Goal: Information Seeking & Learning: Learn about a topic

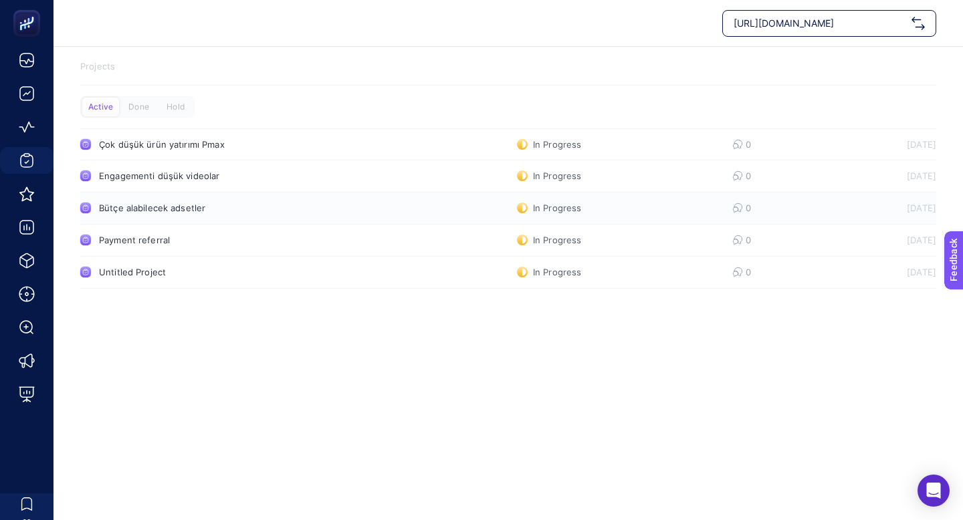
click at [150, 204] on div "Bütçe alabilecek adsetler" at bounding box center [253, 208] width 309 height 11
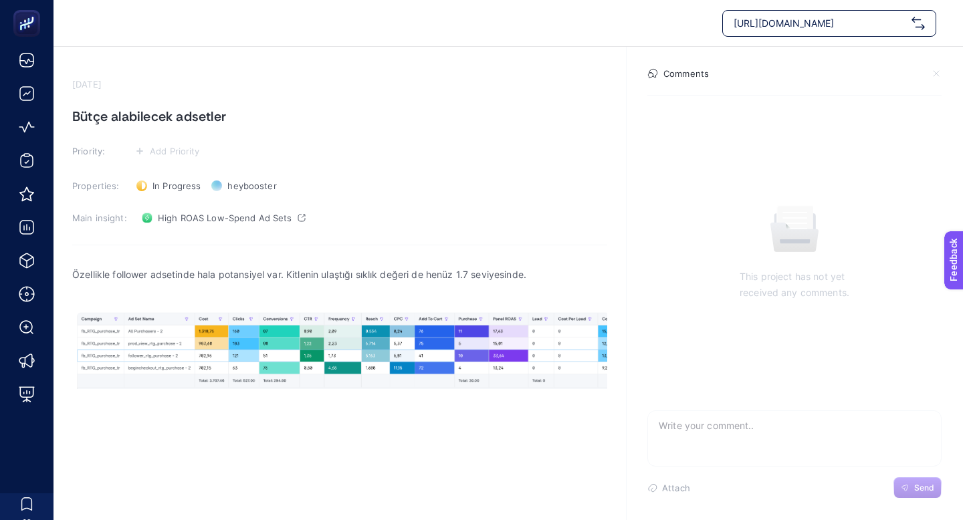
scroll to position [5, 0]
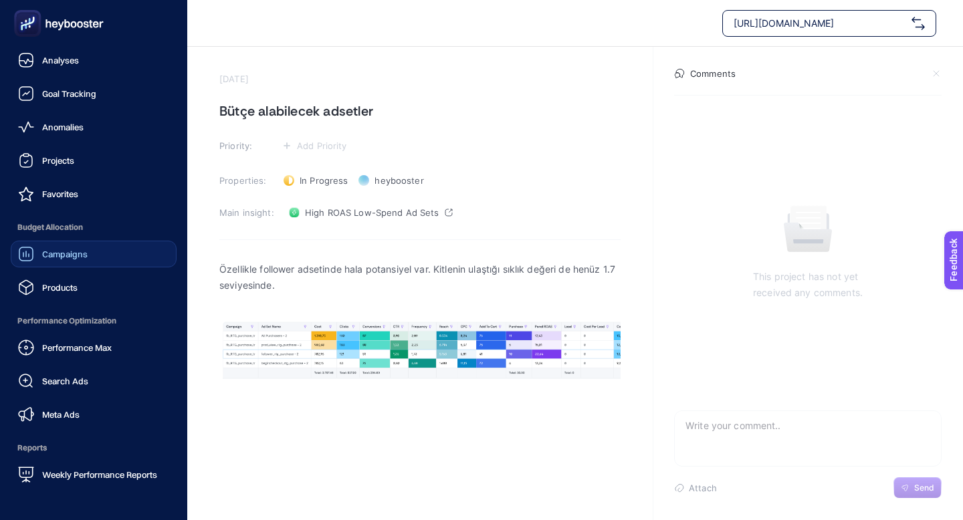
click at [74, 256] on span "Campaigns" at bounding box center [64, 254] width 45 height 11
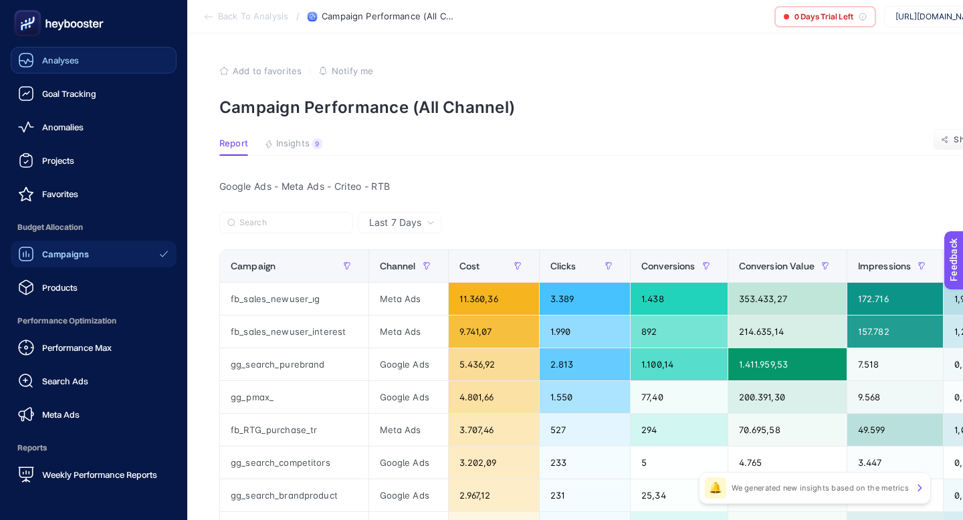
click at [82, 67] on link "Analyses" at bounding box center [94, 60] width 166 height 27
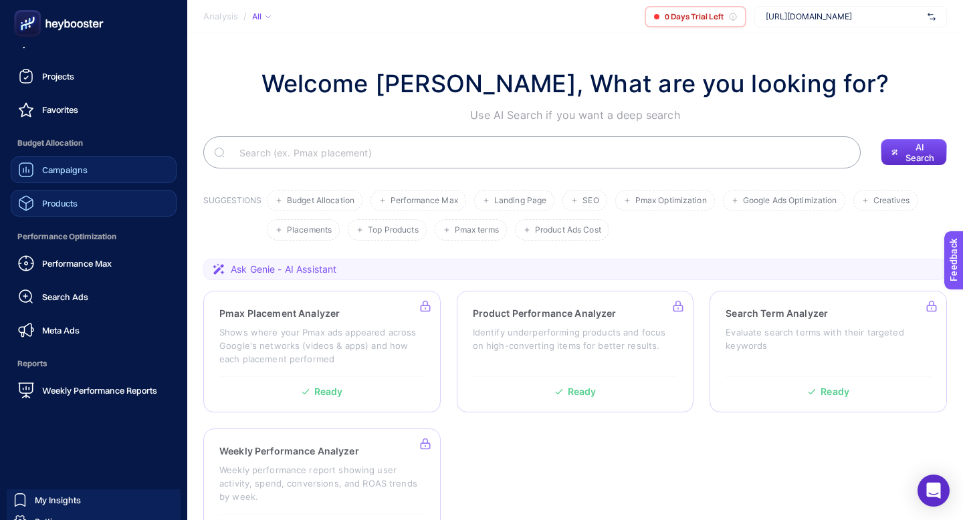
scroll to position [128, 0]
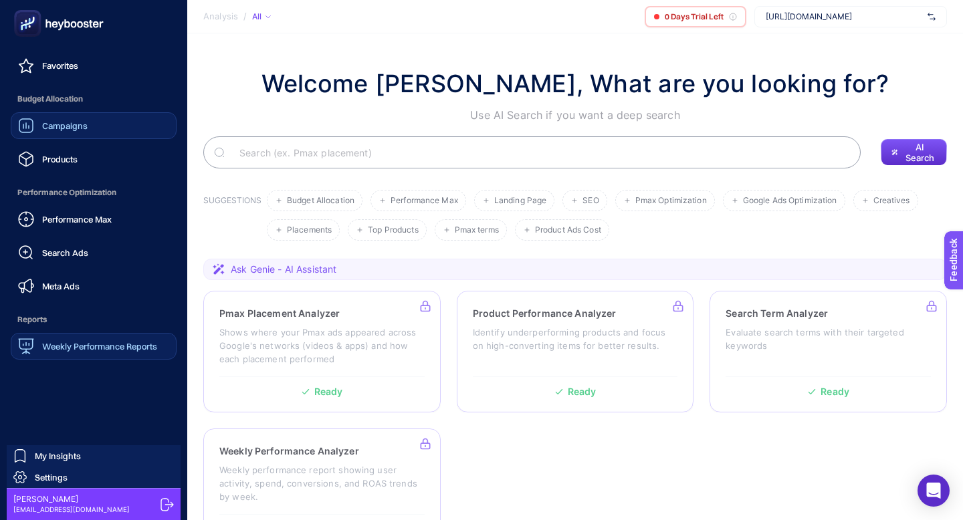
click at [86, 340] on div "Weekly Performance Reports" at bounding box center [87, 346] width 139 height 16
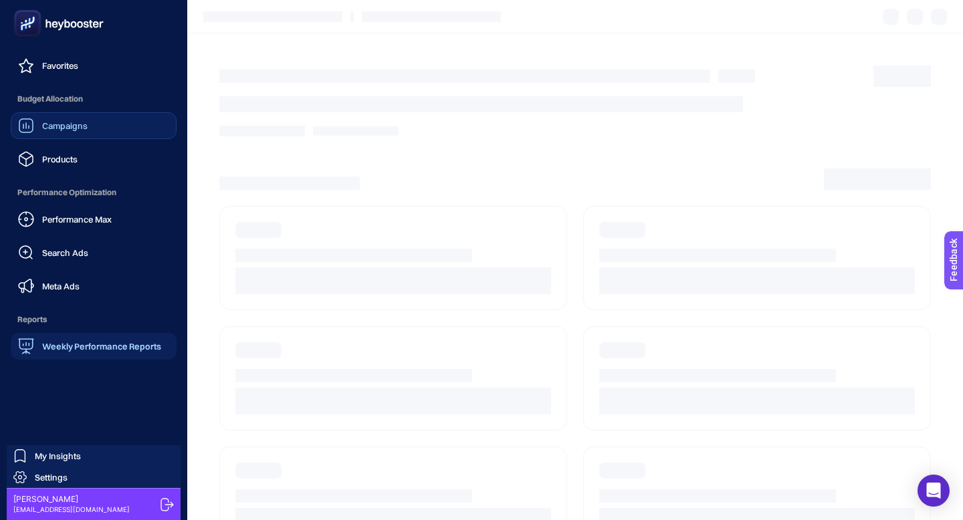
scroll to position [48, 0]
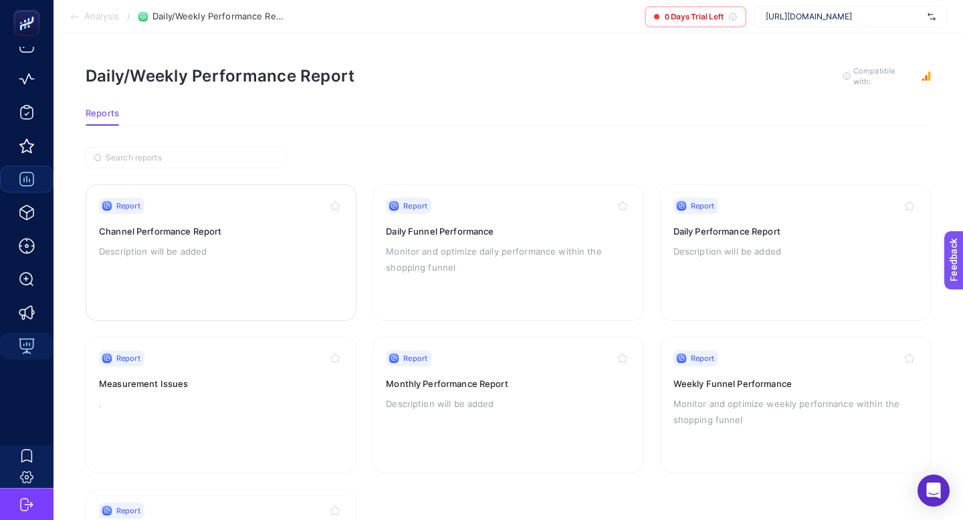
click at [332, 255] on p "Description will be added" at bounding box center [221, 251] width 244 height 16
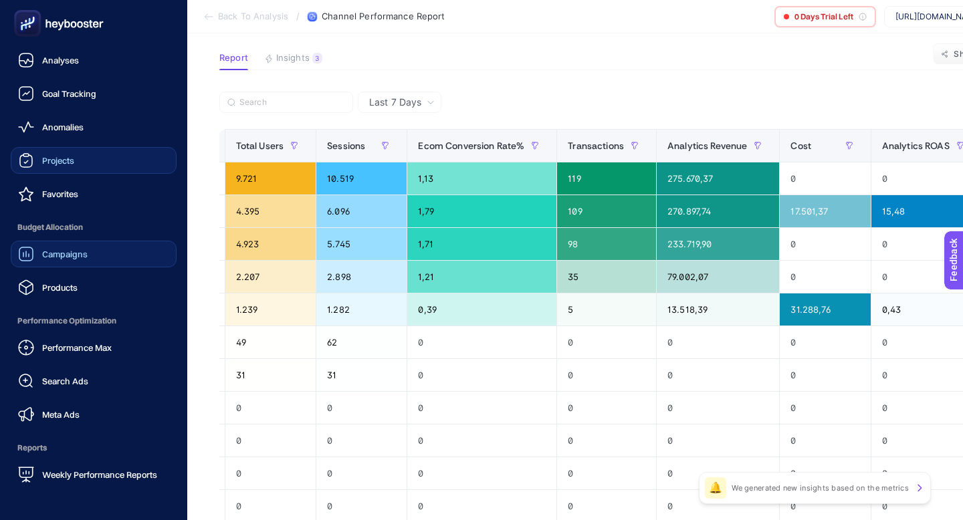
scroll to position [51, 0]
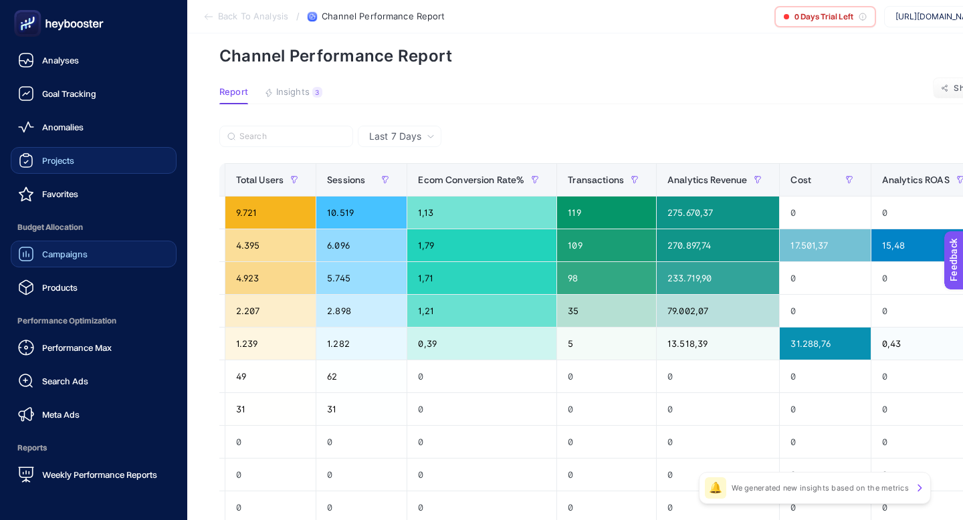
click at [71, 169] on link "Projects" at bounding box center [94, 160] width 166 height 27
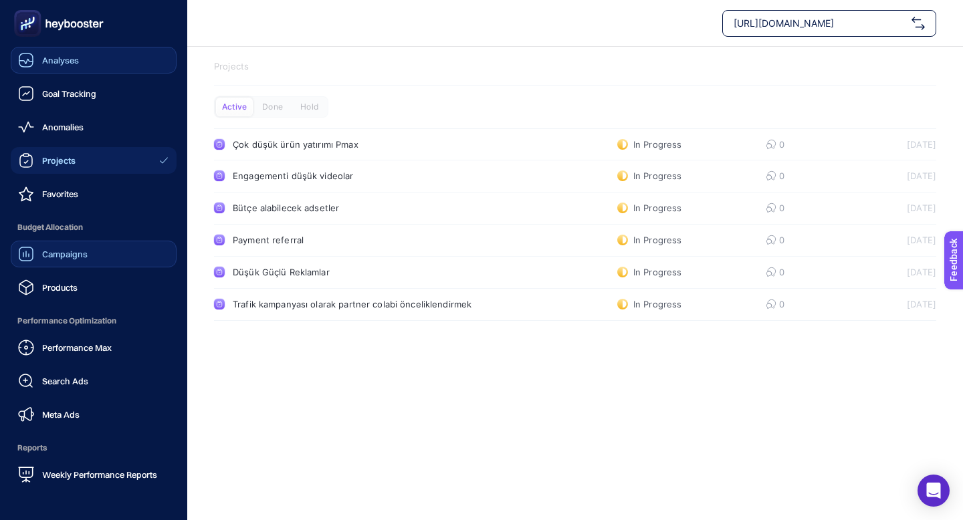
click at [52, 65] on span "Analyses" at bounding box center [60, 60] width 37 height 11
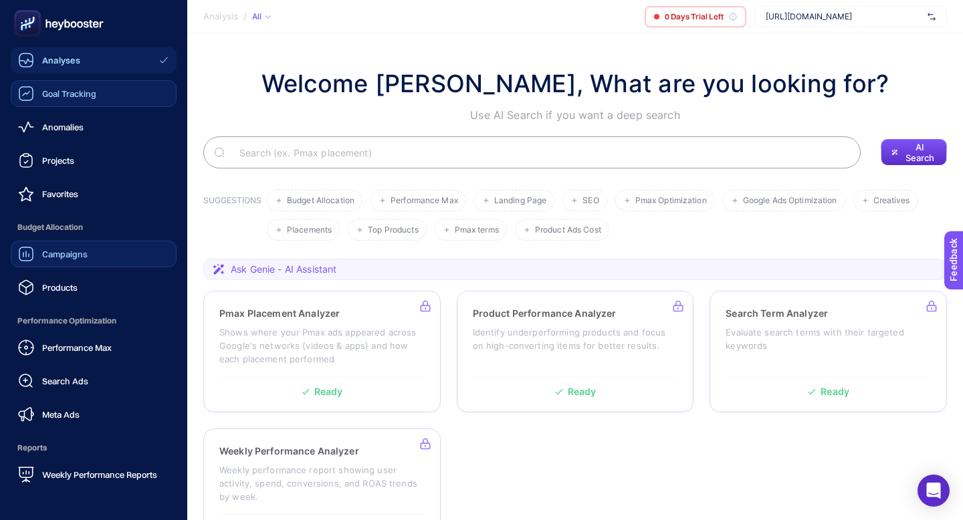
click at [55, 99] on div "Goal Tracking" at bounding box center [57, 94] width 78 height 16
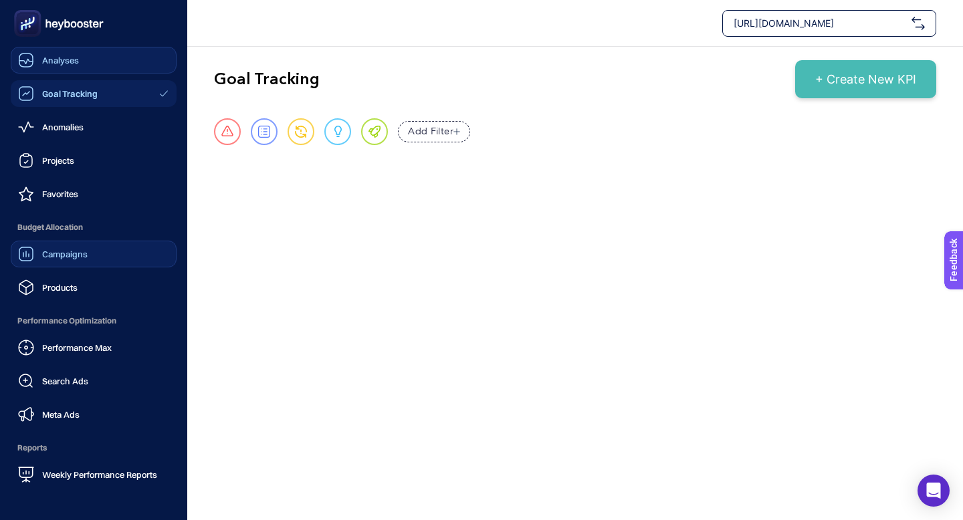
click at [35, 66] on div "Analyses" at bounding box center [48, 60] width 61 height 16
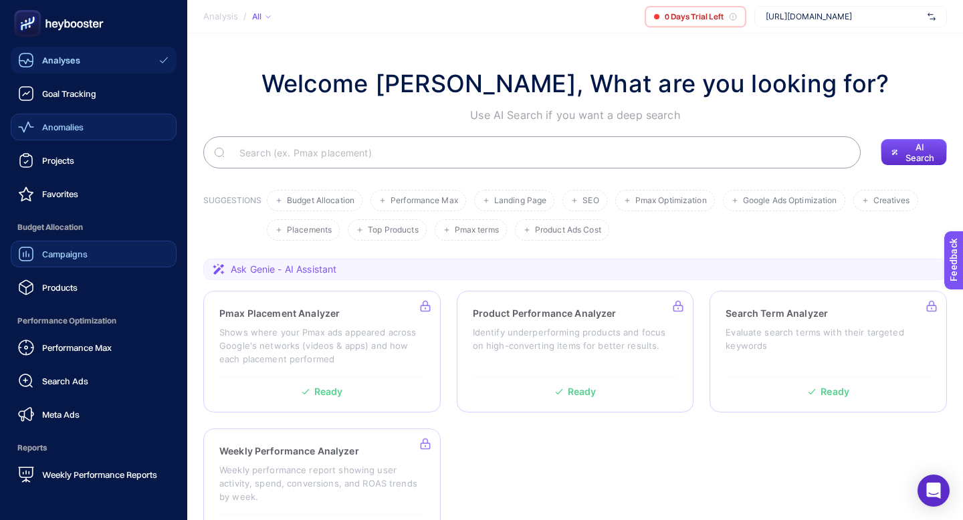
click at [47, 138] on link "Anomalies" at bounding box center [94, 127] width 166 height 27
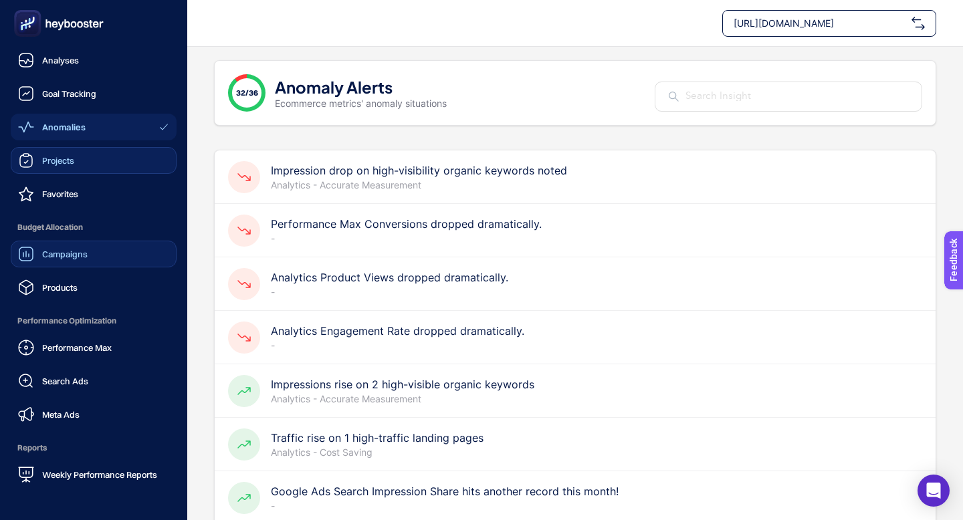
click at [25, 158] on icon at bounding box center [26, 160] width 16 height 16
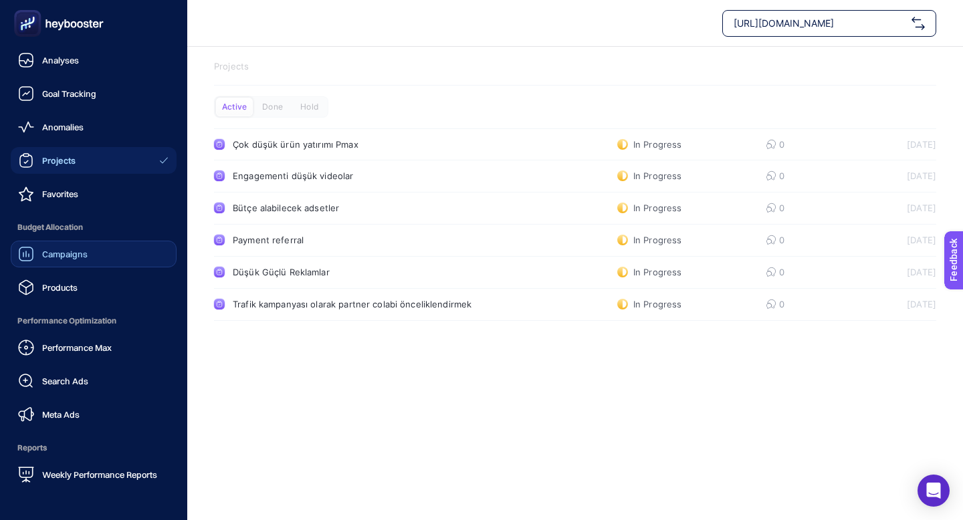
click at [77, 246] on div "Campaigns" at bounding box center [53, 254] width 70 height 16
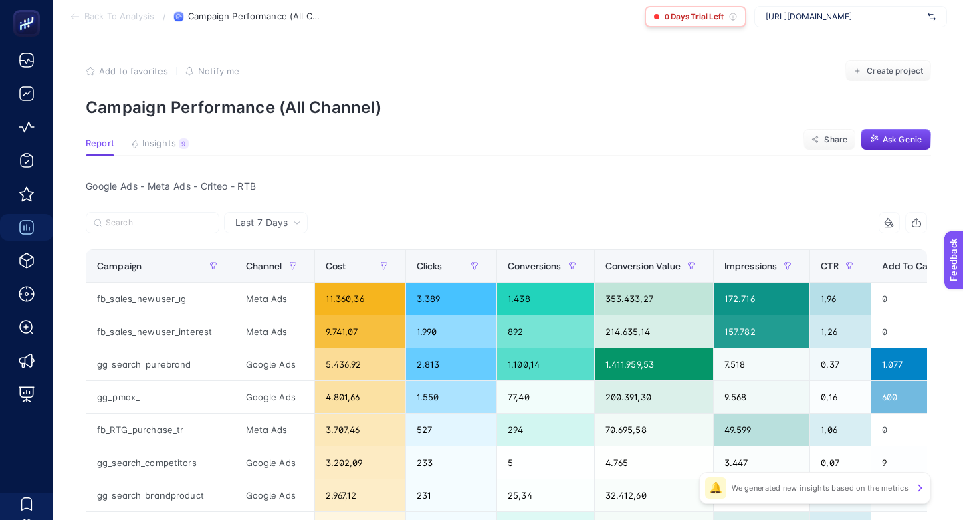
click at [662, 19] on div "0 Days Trial Left" at bounding box center [696, 16] width 102 height 21
click at [154, 141] on span "Insights" at bounding box center [158, 143] width 33 height 11
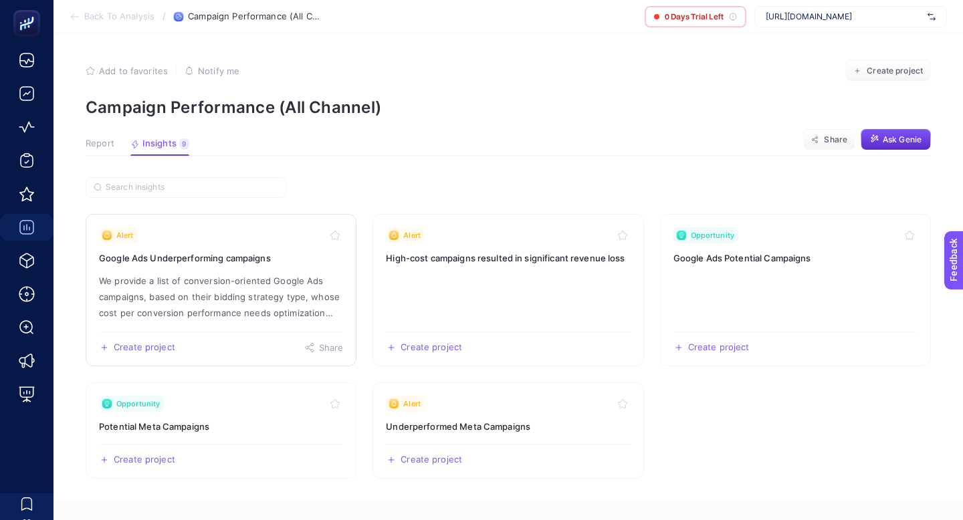
click at [208, 265] on link "Alert Google Ads Underperforming campaigns We provide a list of conversion-orie…" at bounding box center [221, 290] width 271 height 152
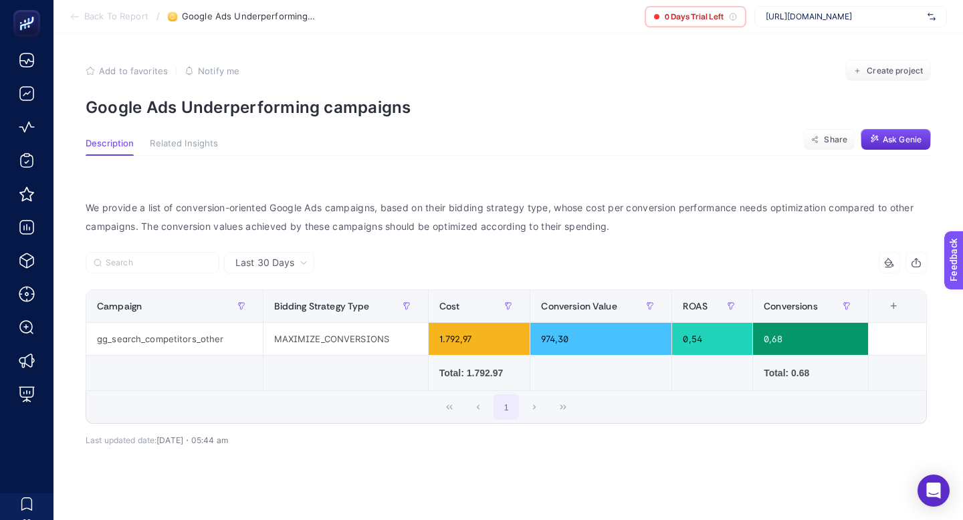
click at [116, 110] on p "Google Ads Underperforming campaigns" at bounding box center [508, 107] width 845 height 19
click at [113, 143] on span "Description" at bounding box center [110, 143] width 48 height 11
click at [154, 144] on span "Related Insights" at bounding box center [184, 143] width 68 height 11
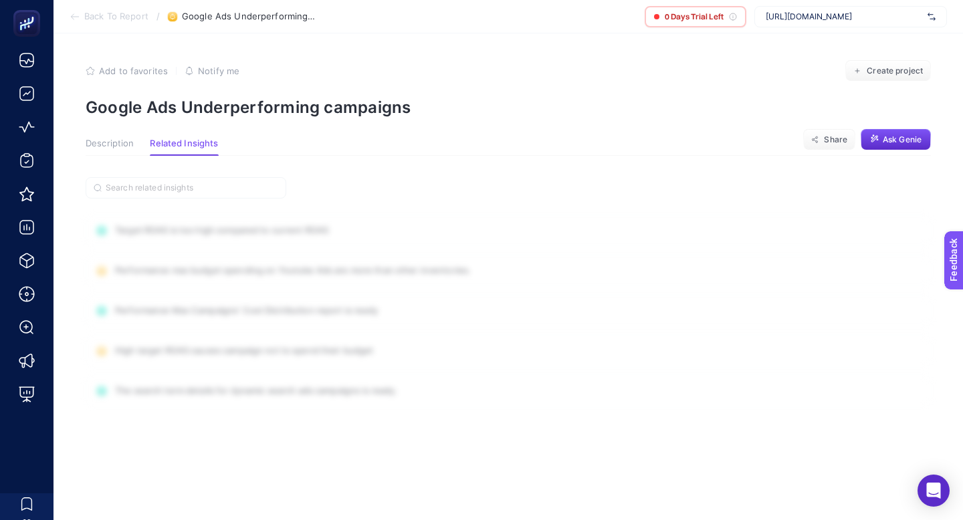
click at [113, 142] on span "Description" at bounding box center [110, 143] width 48 height 11
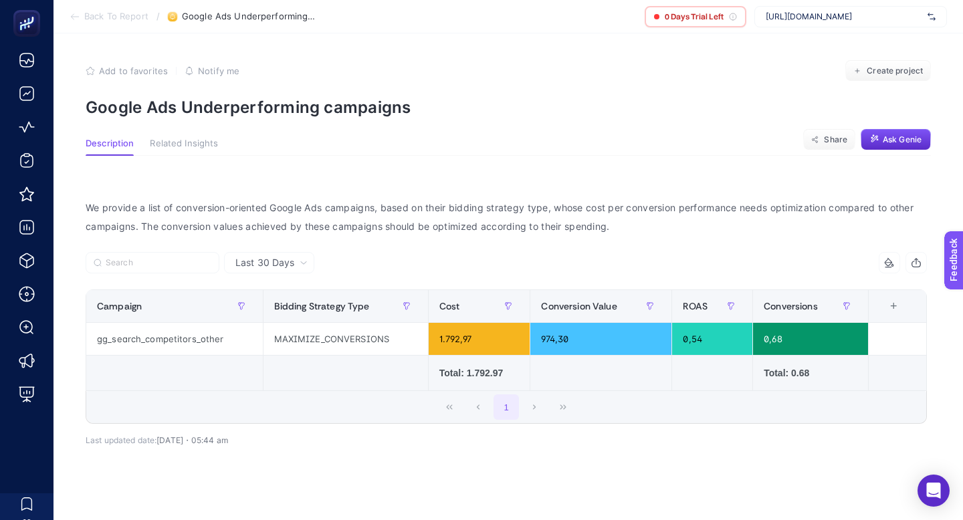
click at [82, 16] on li "Back To Report" at bounding box center [109, 16] width 79 height 11
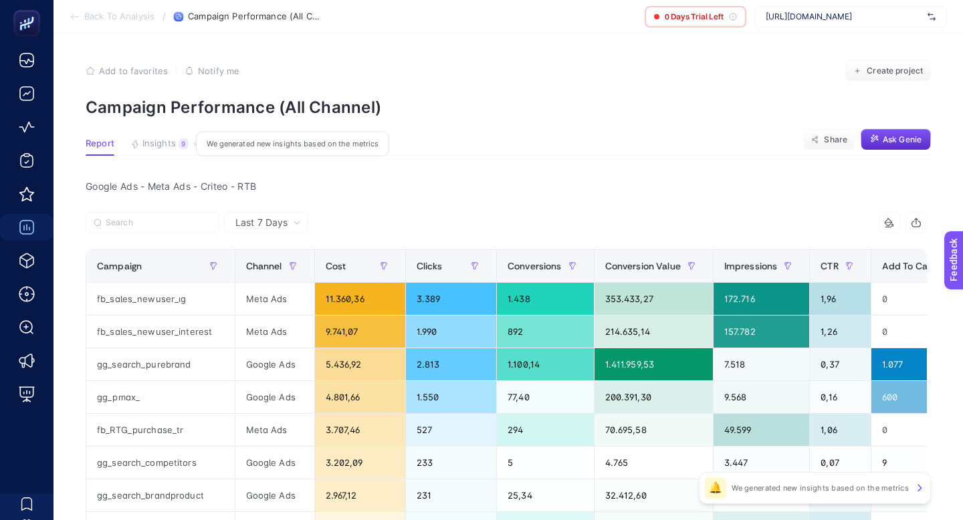
click at [171, 146] on span "Insights" at bounding box center [158, 143] width 33 height 11
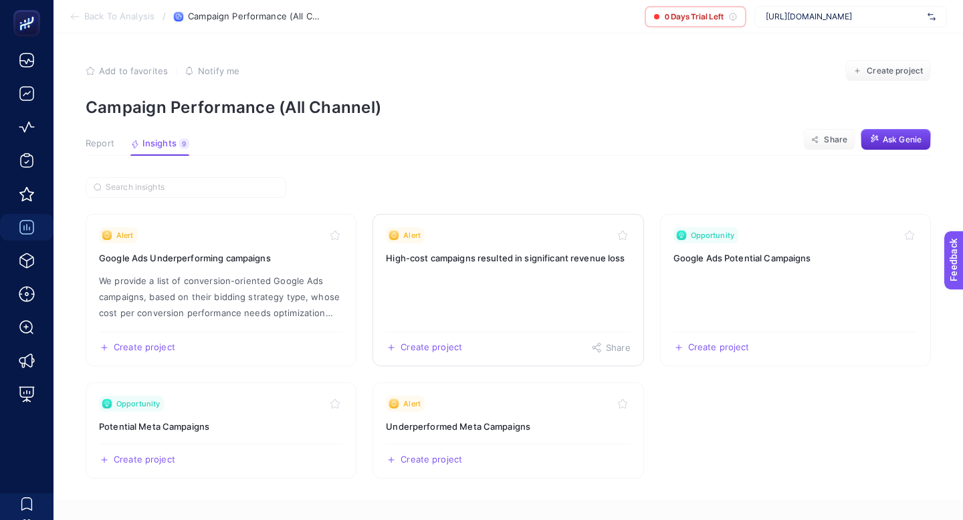
click at [426, 291] on link "Alert High-cost campaigns resulted in significant revenue loss Create project S…" at bounding box center [507, 290] width 271 height 152
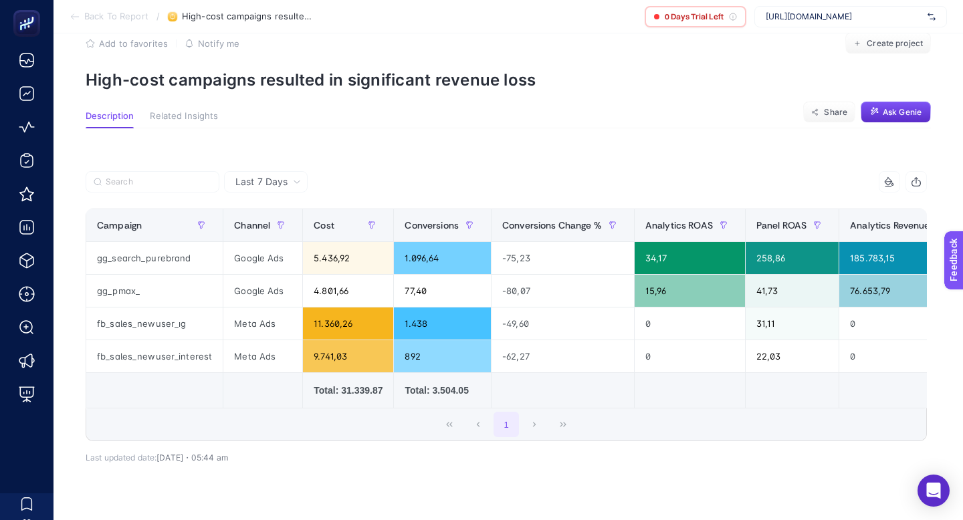
click at [78, 14] on icon at bounding box center [75, 16] width 11 height 11
